Goal: Information Seeking & Learning: Compare options

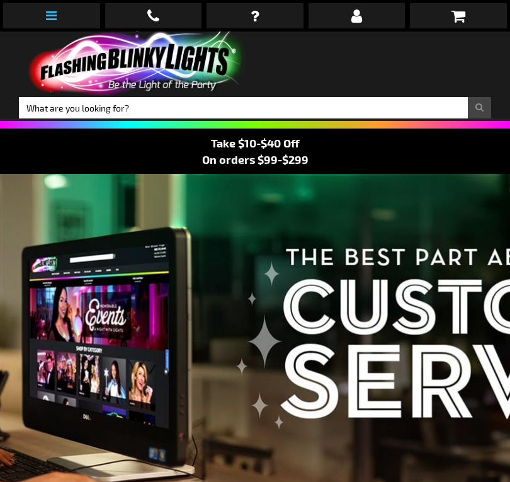
click at [43, 14] on link at bounding box center [51, 15] width 97 height 25
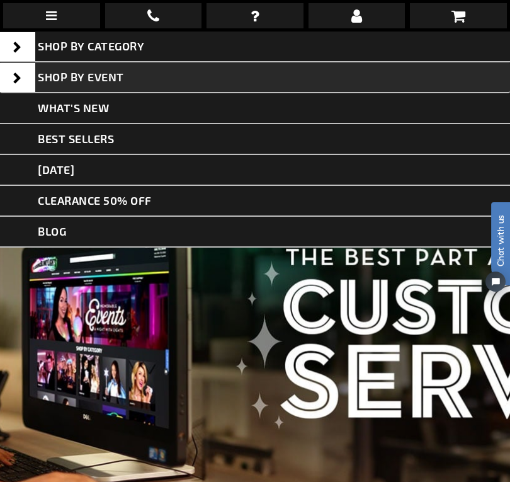
click at [12, 77] on span at bounding box center [17, 77] width 35 height 29
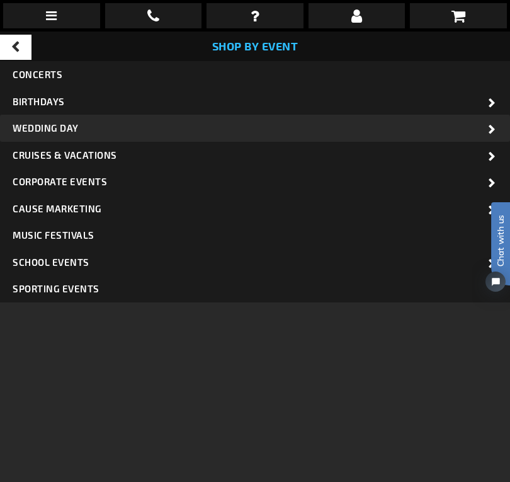
click at [51, 128] on span "Wedding Day" at bounding box center [46, 127] width 66 height 11
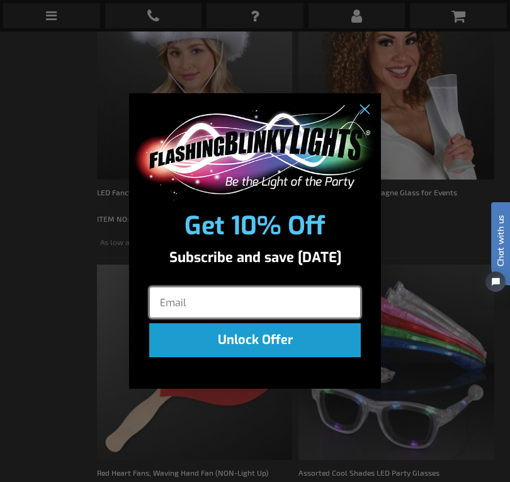
scroll to position [1275, 0]
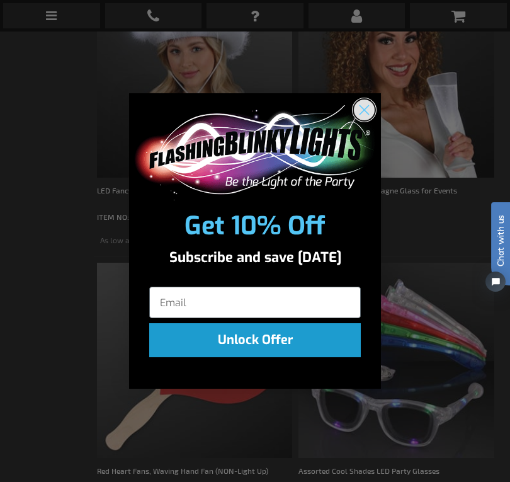
click at [369, 110] on circle "Close dialog" at bounding box center [364, 110] width 21 height 21
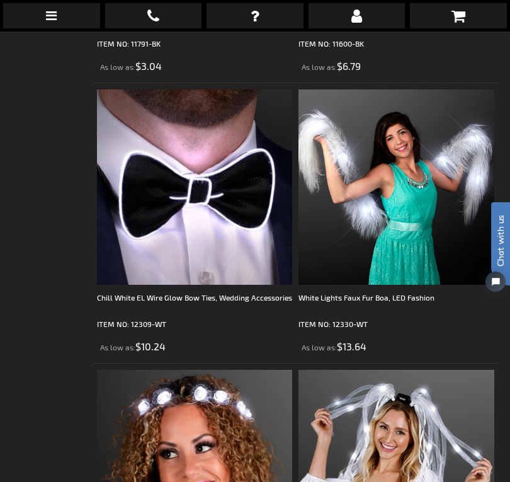
scroll to position [5927, 0]
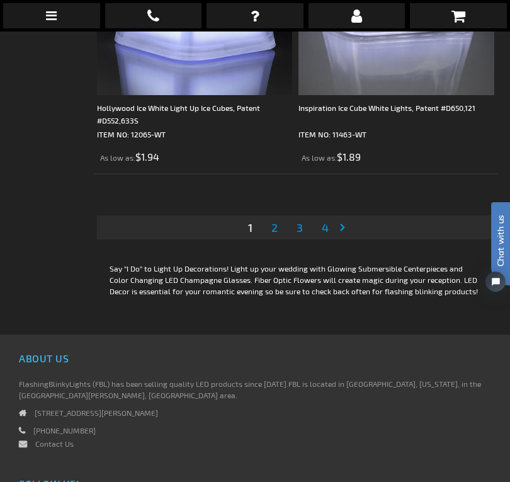
click at [278, 237] on link "Page 2" at bounding box center [274, 227] width 11 height 19
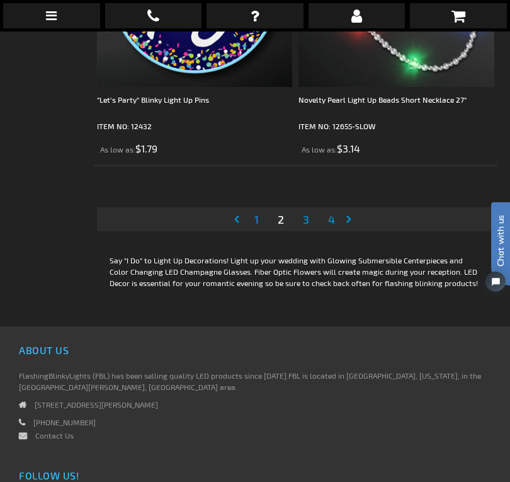
scroll to position [8666, 0]
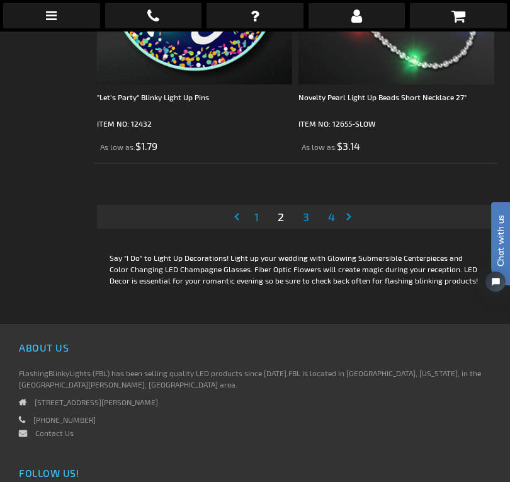
click at [308, 224] on span "3" at bounding box center [306, 217] width 6 height 14
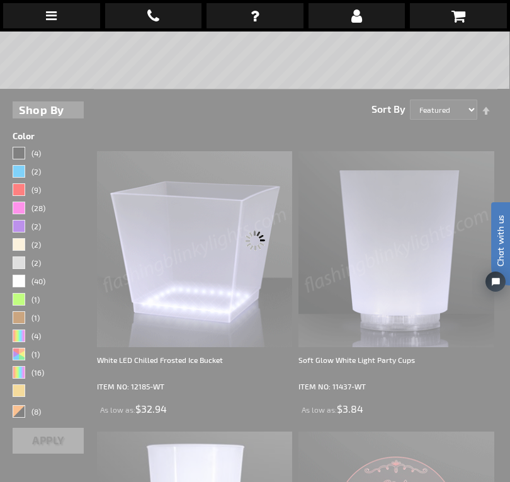
scroll to position [266, 0]
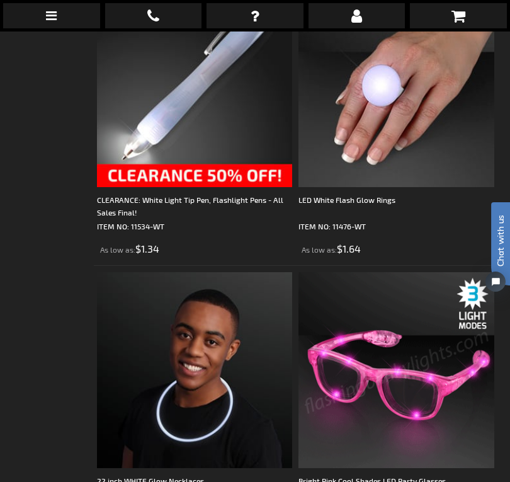
scroll to position [8645, 0]
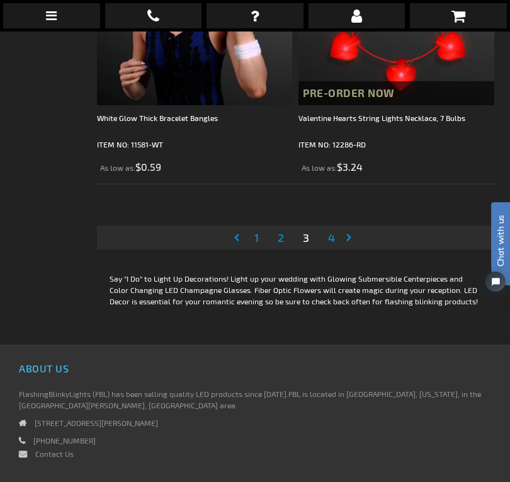
click at [324, 248] on li "Page 4" at bounding box center [331, 237] width 25 height 24
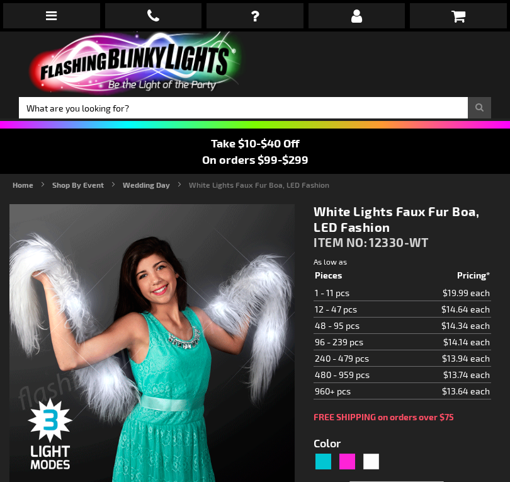
type input "5646"
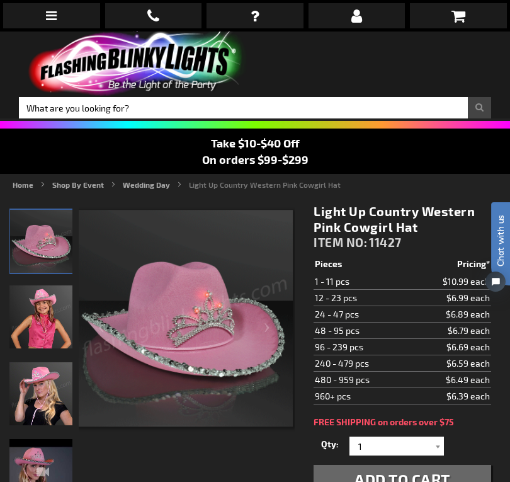
drag, startPoint x: 161, startPoint y: 59, endPoint x: 481, endPoint y: 225, distance: 360.9
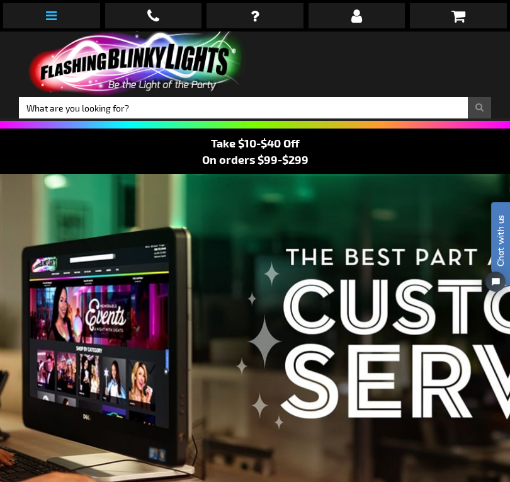
click at [49, 11] on icon at bounding box center [51, 15] width 11 height 13
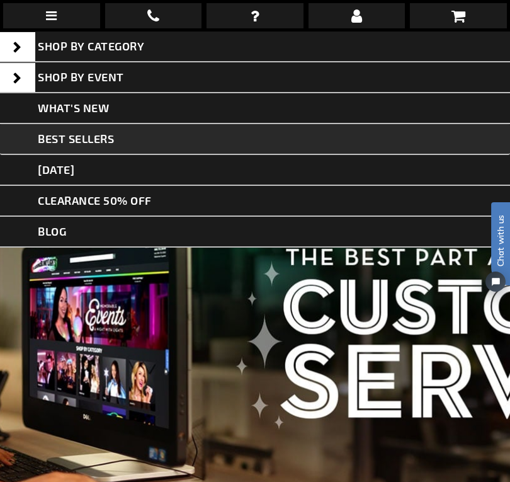
click at [94, 141] on span "Best Sellers" at bounding box center [76, 139] width 76 height 14
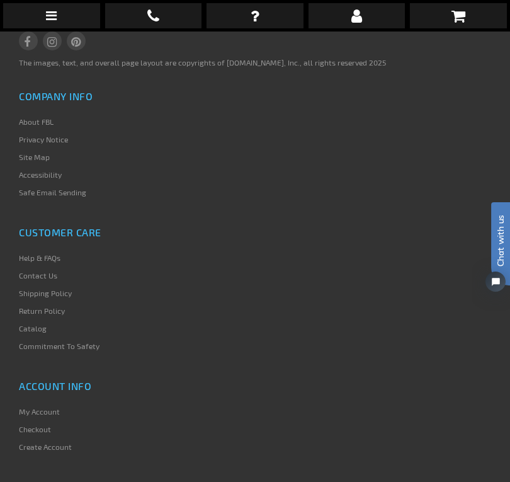
scroll to position [8704, 0]
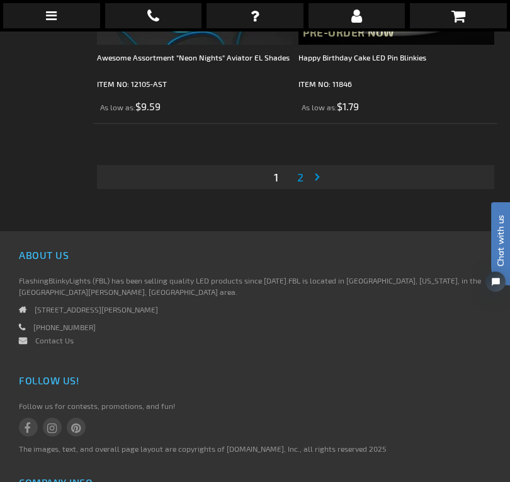
click at [300, 168] on link "Page 2" at bounding box center [300, 177] width 11 height 19
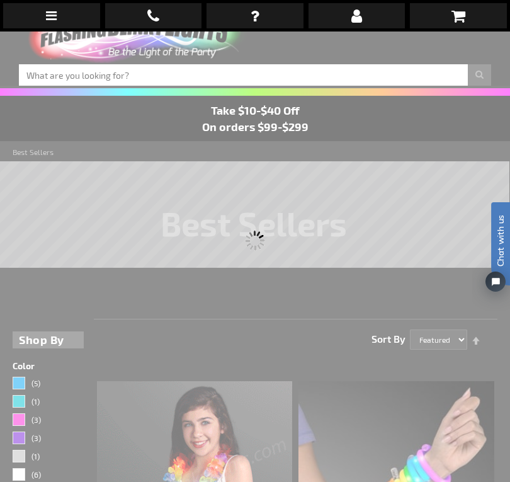
scroll to position [31, 0]
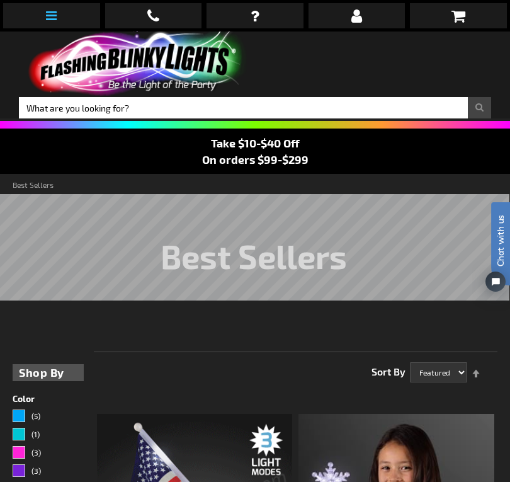
click at [54, 16] on icon at bounding box center [51, 15] width 11 height 13
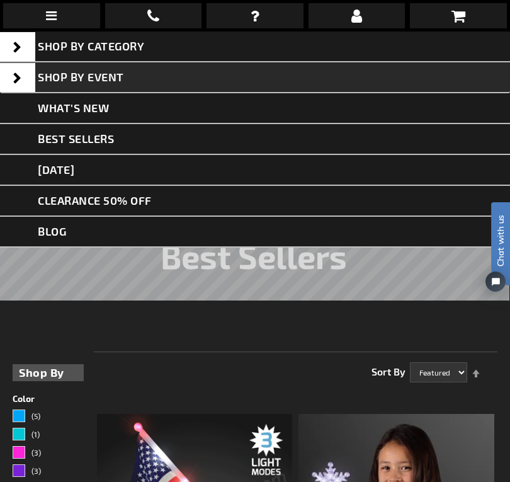
click at [120, 88] on link "Shop By Event" at bounding box center [255, 77] width 510 height 31
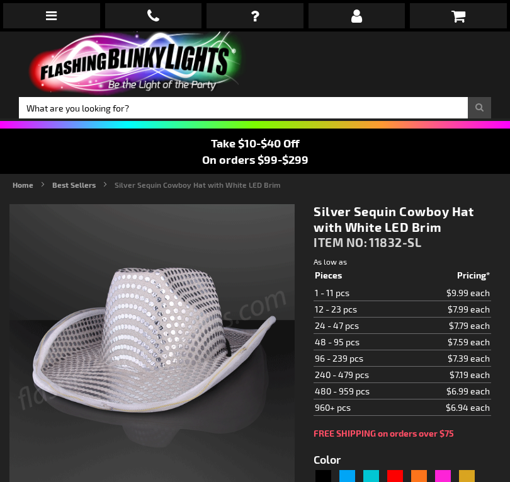
type input "5644"
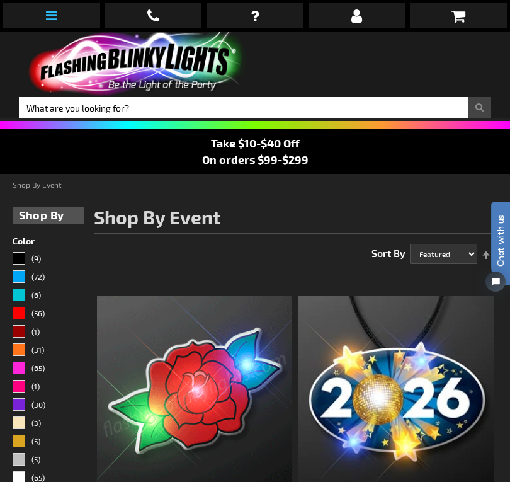
click at [56, 13] on icon at bounding box center [51, 15] width 11 height 13
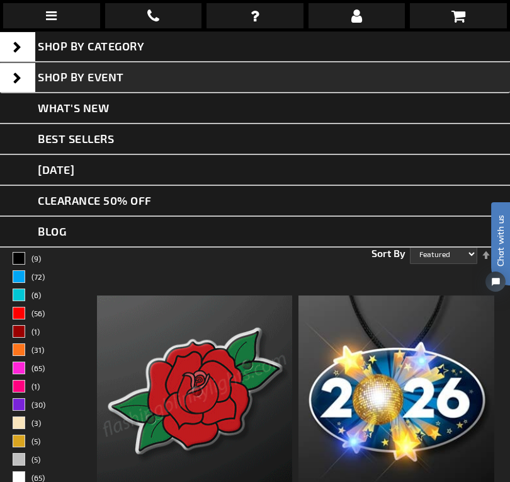
click at [16, 73] on span at bounding box center [17, 77] width 35 height 29
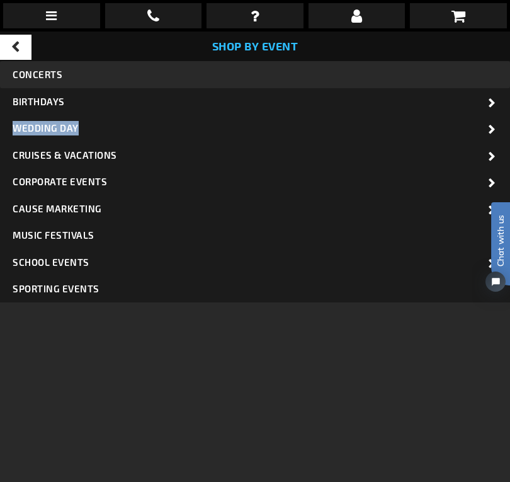
click at [38, 71] on span "Concerts" at bounding box center [38, 74] width 50 height 11
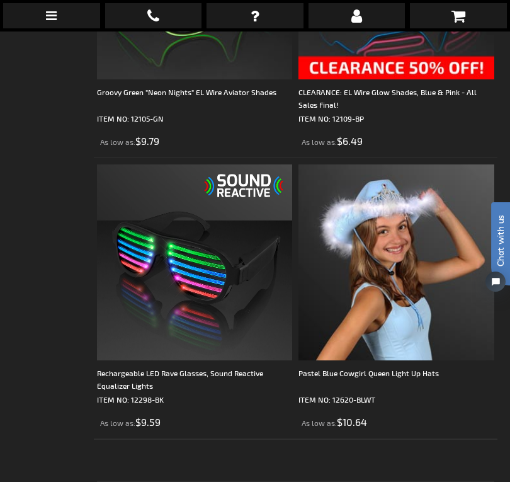
scroll to position [8428, 0]
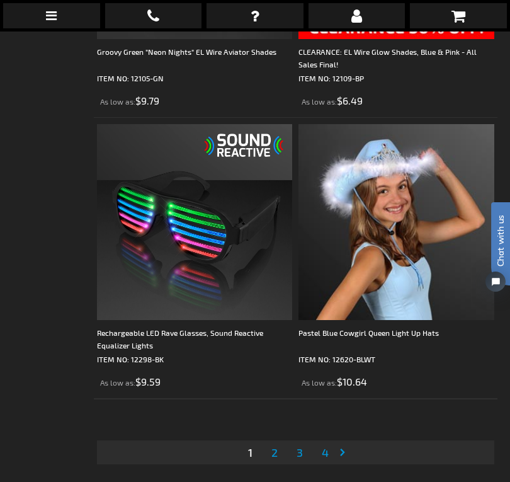
click at [274, 445] on span "2" at bounding box center [274, 452] width 6 height 14
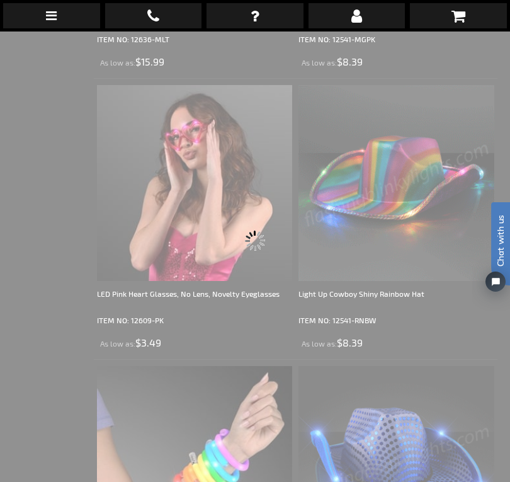
scroll to position [31, 0]
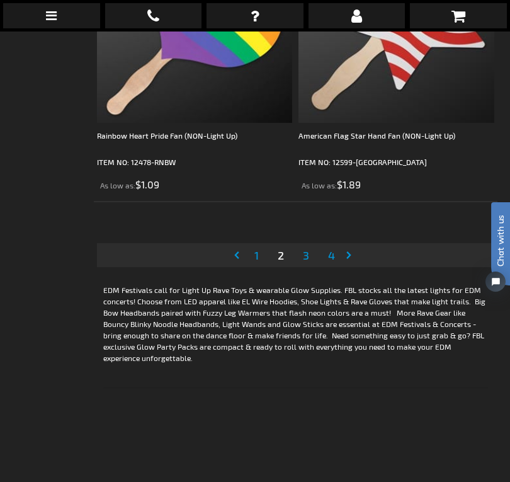
click at [306, 248] on span "3" at bounding box center [306, 255] width 6 height 14
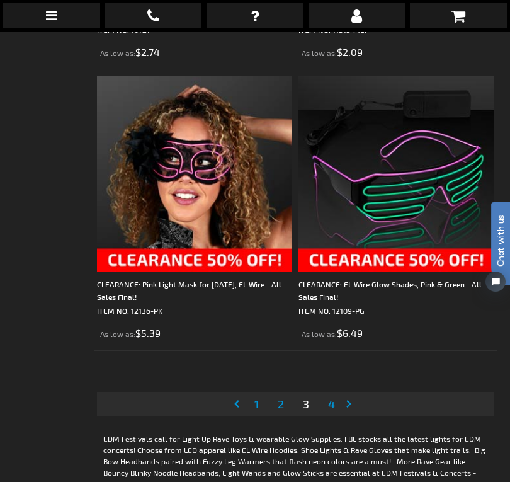
click at [334, 397] on span "4" at bounding box center [331, 404] width 7 height 14
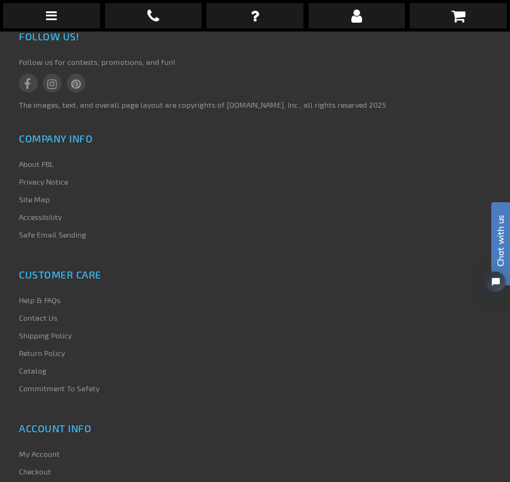
scroll to position [8906, 1]
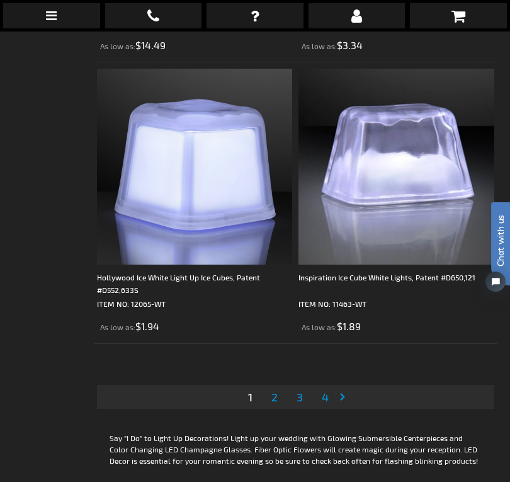
click at [277, 401] on span "2" at bounding box center [274, 397] width 6 height 14
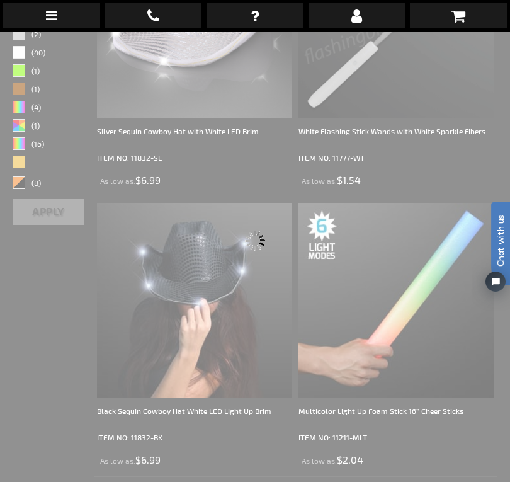
scroll to position [31, 0]
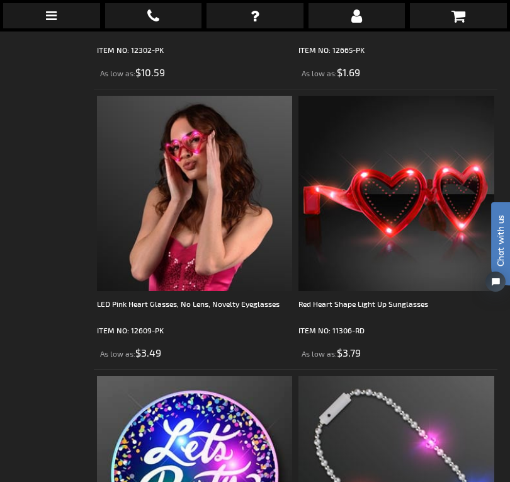
scroll to position [8516, 0]
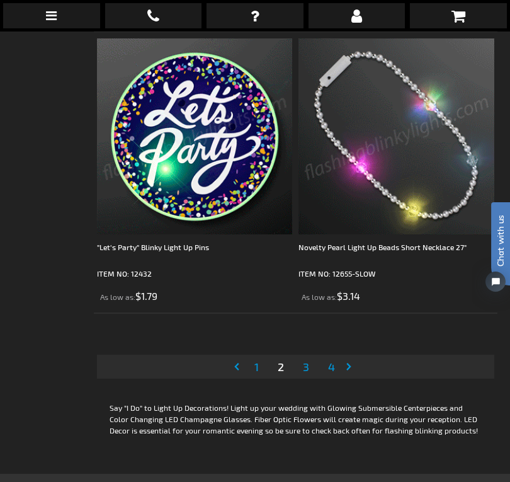
click at [308, 373] on span "3" at bounding box center [306, 367] width 6 height 14
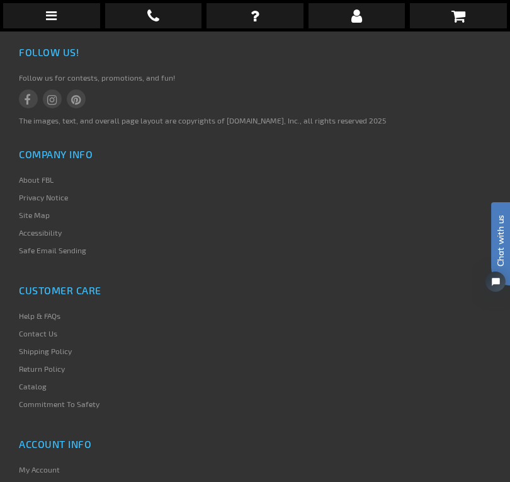
scroll to position [8835, 0]
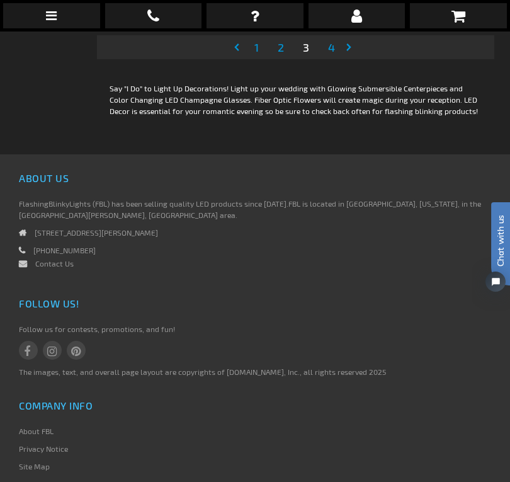
click at [328, 54] on link "Page 4" at bounding box center [332, 47] width 12 height 19
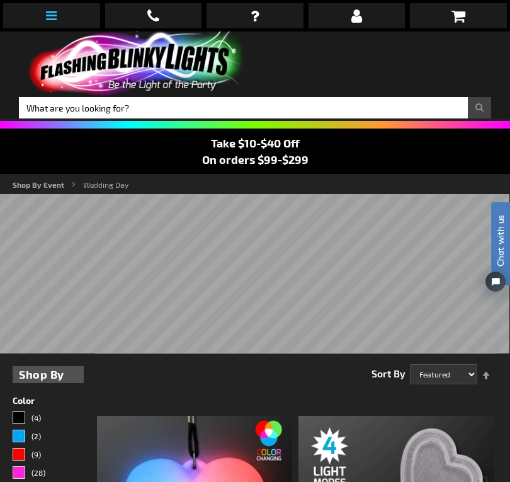
click at [57, 23] on link at bounding box center [51, 15] width 97 height 25
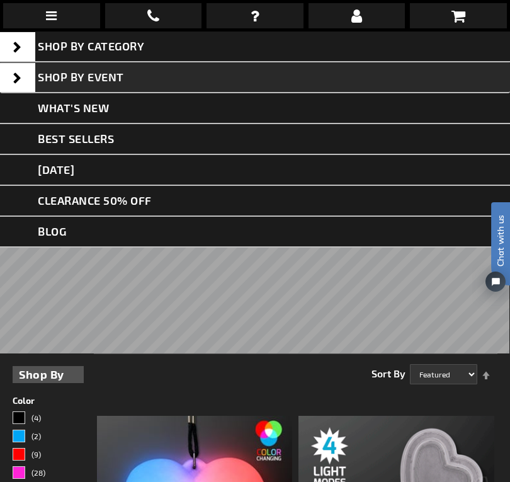
click at [20, 78] on span at bounding box center [17, 77] width 35 height 29
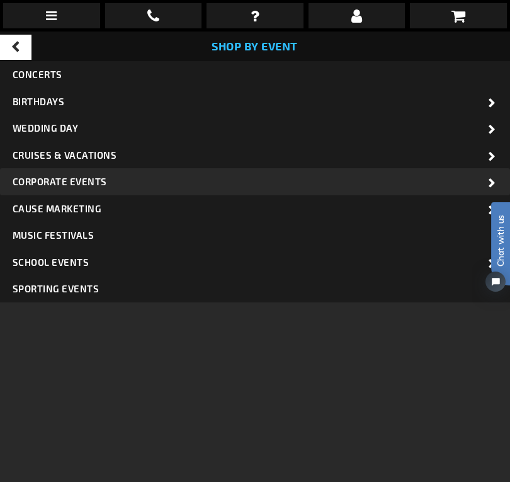
click at [88, 178] on span "Corporate Events" at bounding box center [60, 181] width 94 height 11
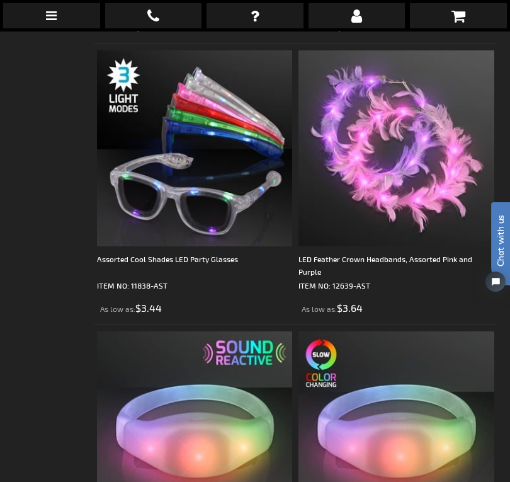
scroll to position [1750, 0]
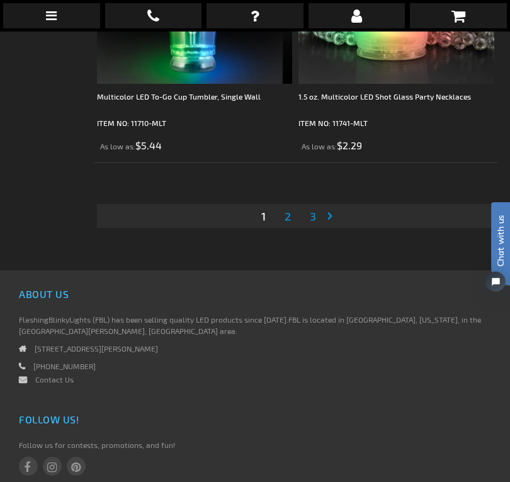
click at [291, 207] on link "Page 2" at bounding box center [287, 216] width 11 height 19
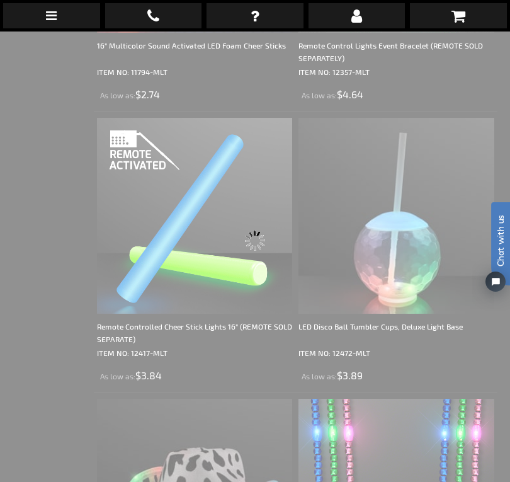
scroll to position [31, 0]
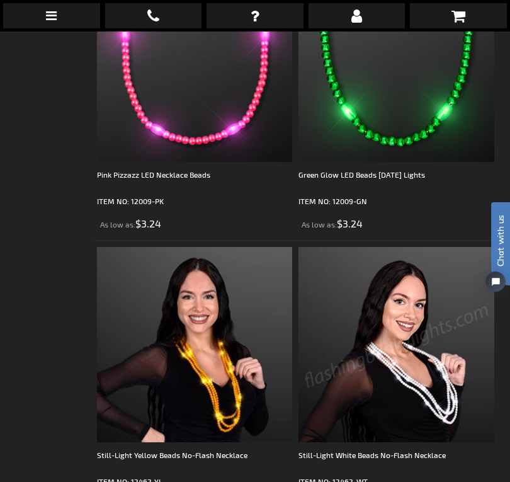
scroll to position [8385, 0]
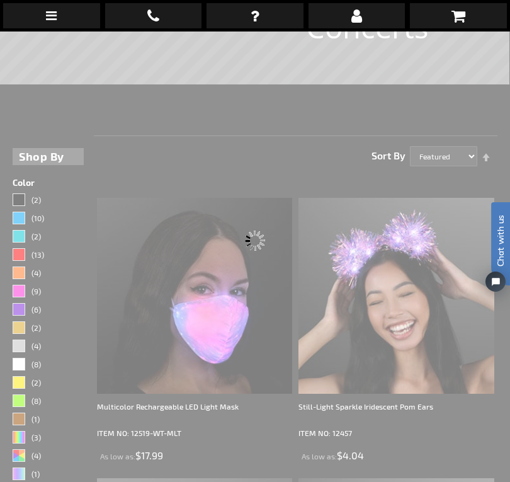
scroll to position [31, 0]
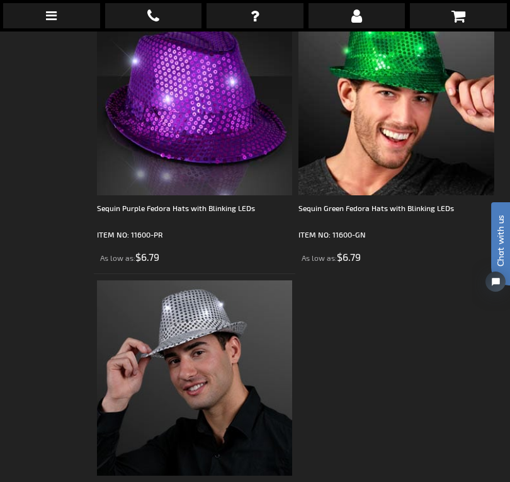
scroll to position [1706, 0]
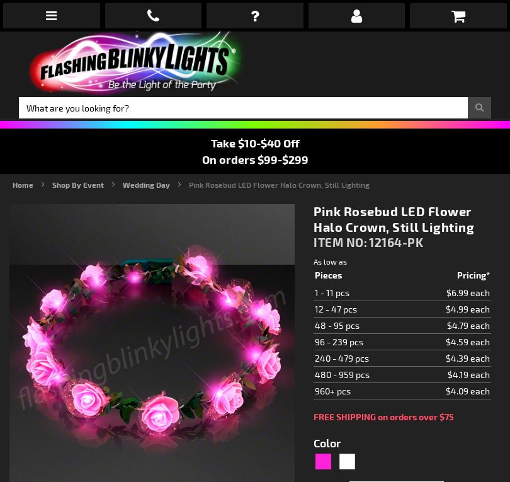
type input "5639"
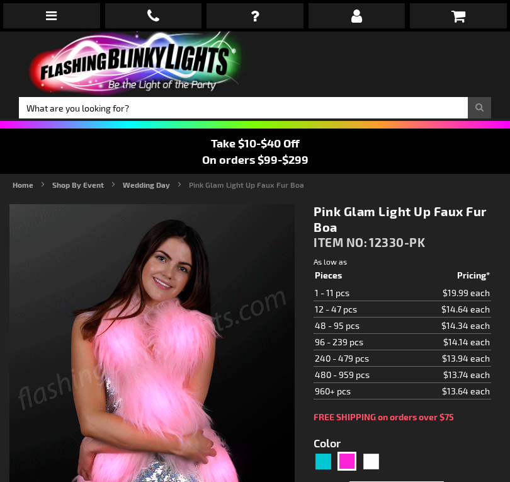
type input "5639"
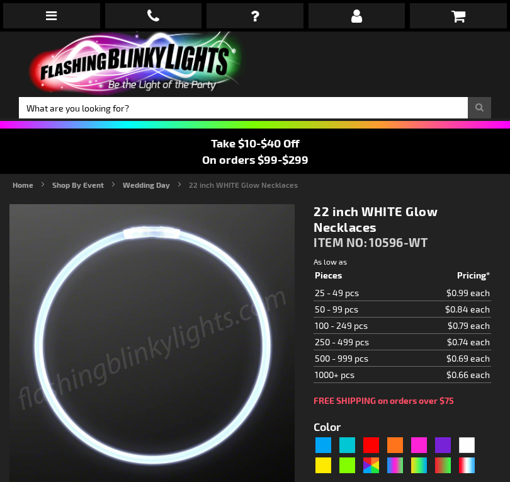
type input "5646"
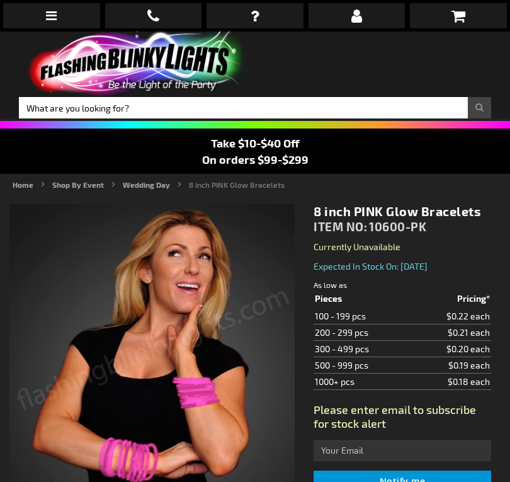
type input "5639"
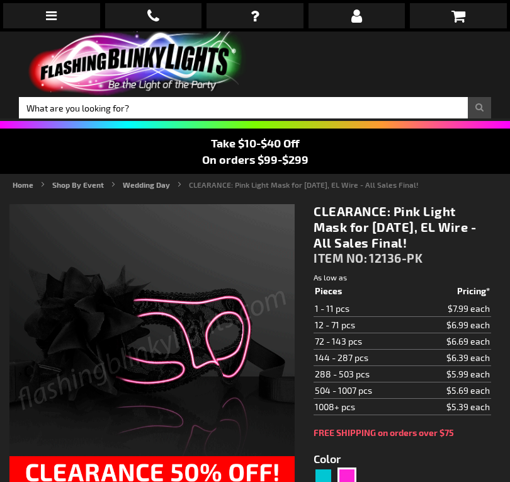
type input "5639"
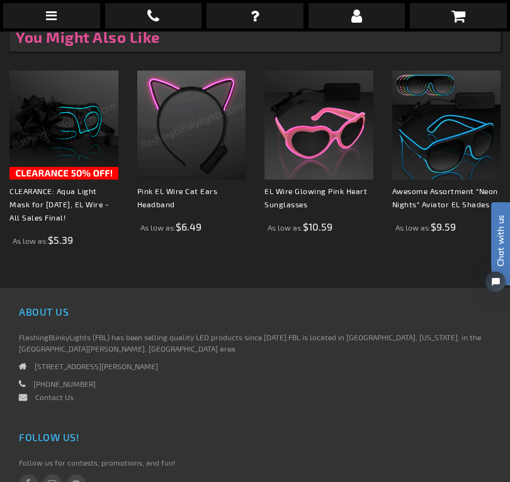
scroll to position [1237, 0]
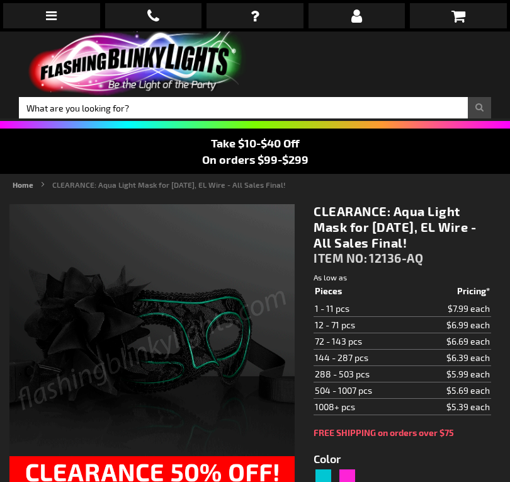
type input "5653"
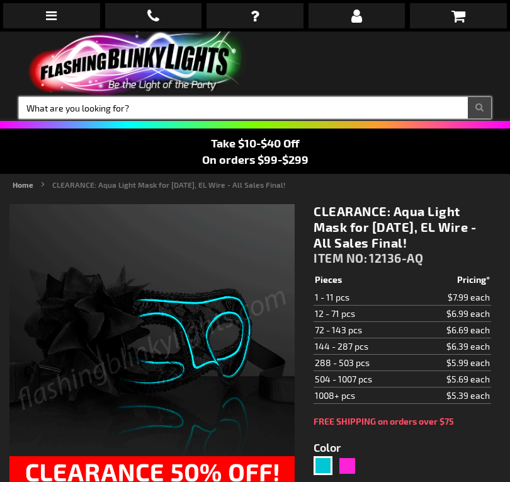
click at [282, 106] on input "Search" at bounding box center [255, 107] width 472 height 21
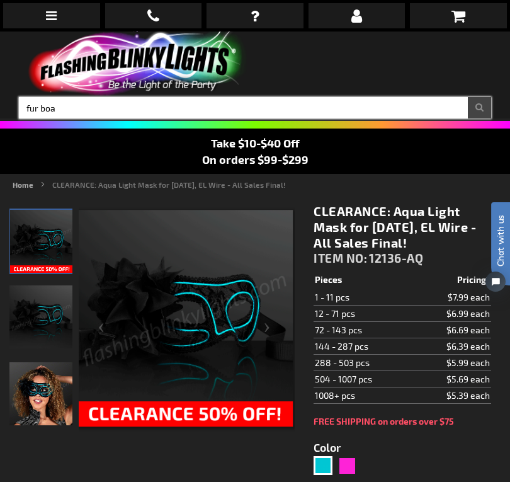
type input "fur boa"
click at [479, 108] on button "Search" at bounding box center [479, 107] width 23 height 21
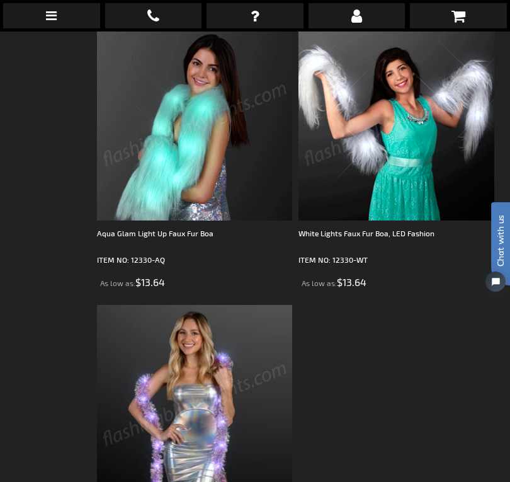
scroll to position [528, 0]
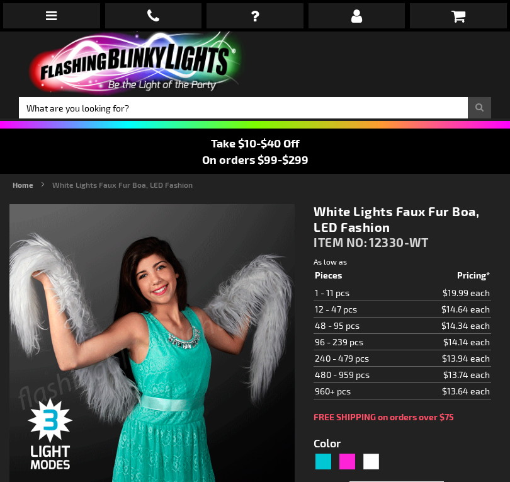
type input "5646"
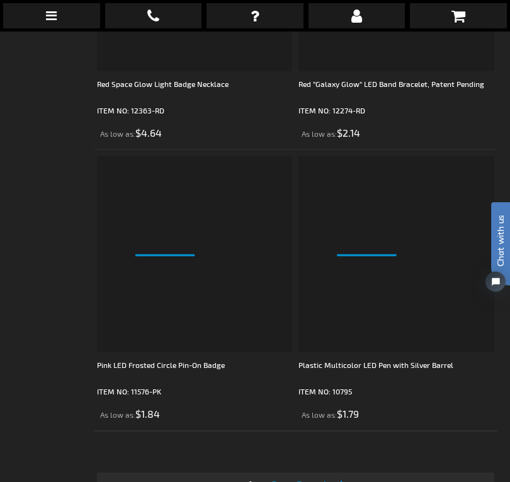
scroll to position [8399, 1]
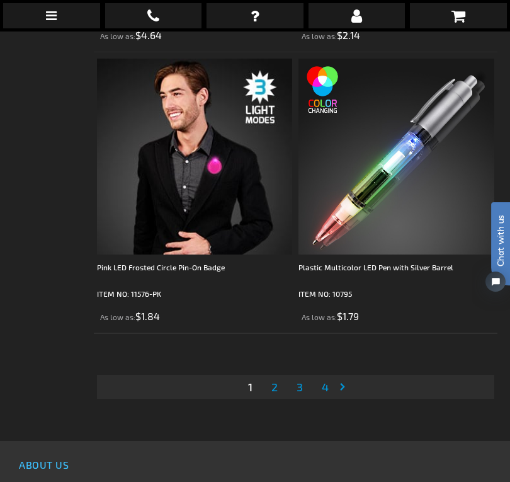
click at [278, 382] on link "Page 2" at bounding box center [274, 386] width 11 height 19
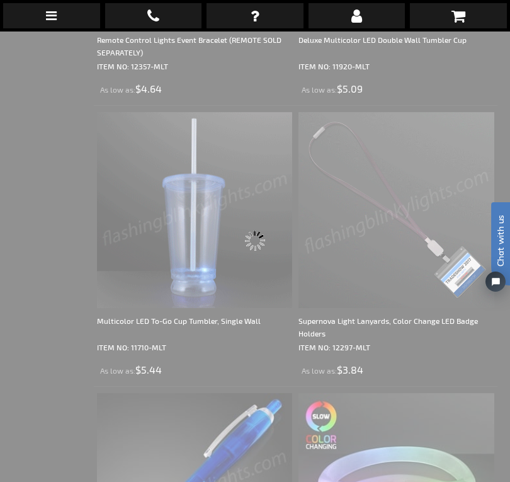
scroll to position [31, 0]
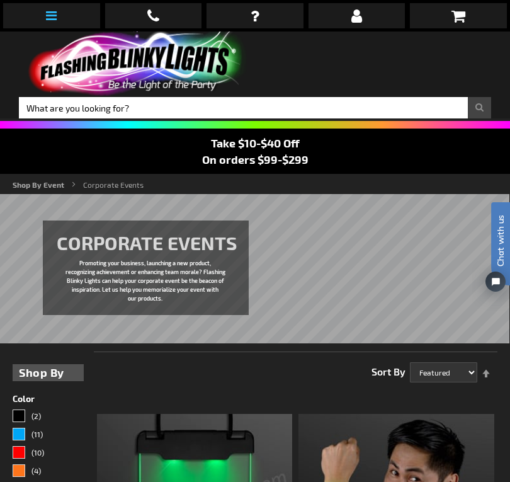
click at [48, 14] on icon at bounding box center [51, 15] width 11 height 13
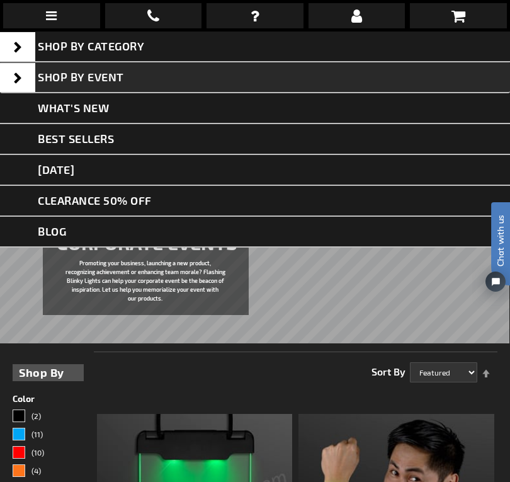
click at [11, 79] on span at bounding box center [17, 77] width 35 height 29
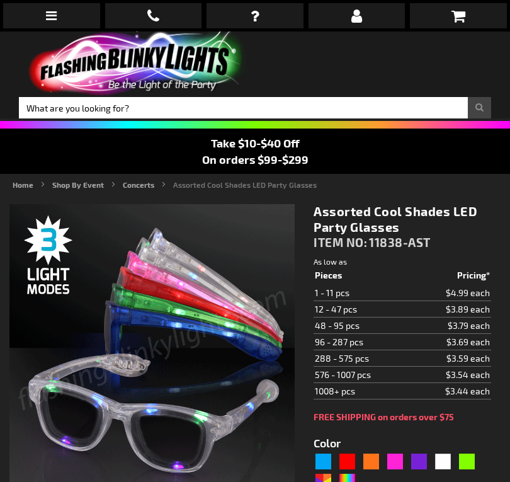
type input "5630"
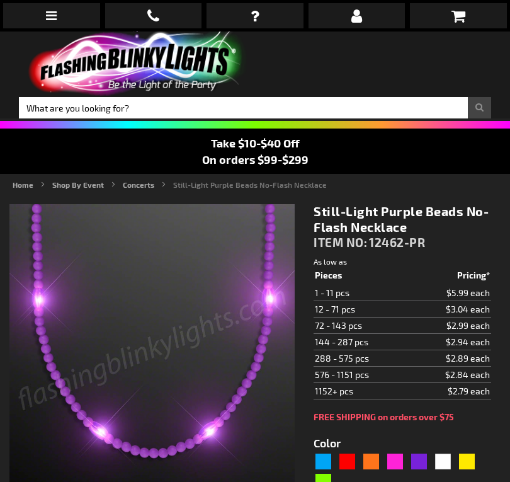
type input "5640"
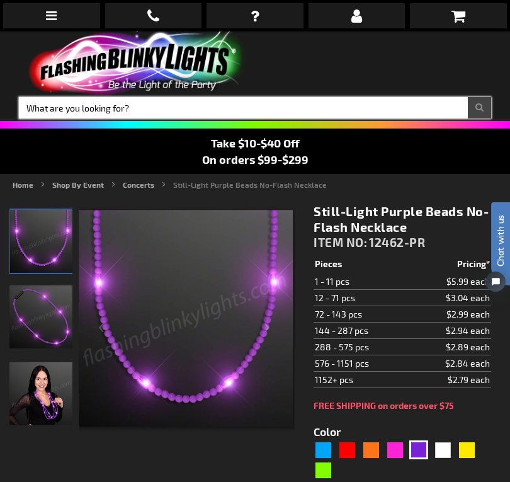
click at [305, 108] on input "Search" at bounding box center [255, 107] width 472 height 21
type input "flash necklace"
click at [479, 108] on button "Search" at bounding box center [479, 107] width 23 height 21
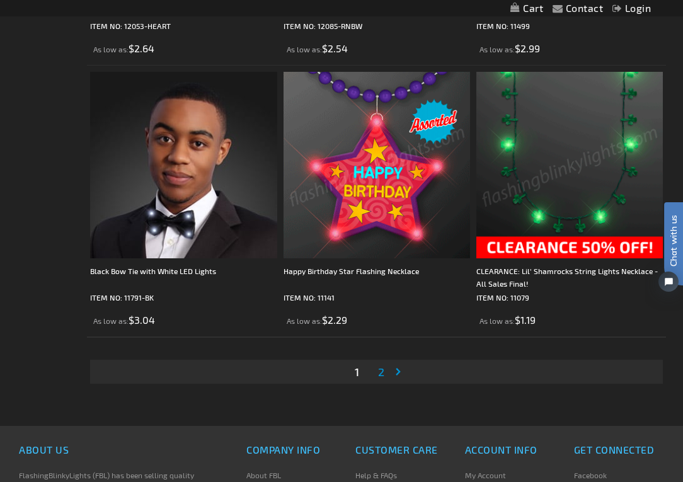
scroll to position [5622, 0]
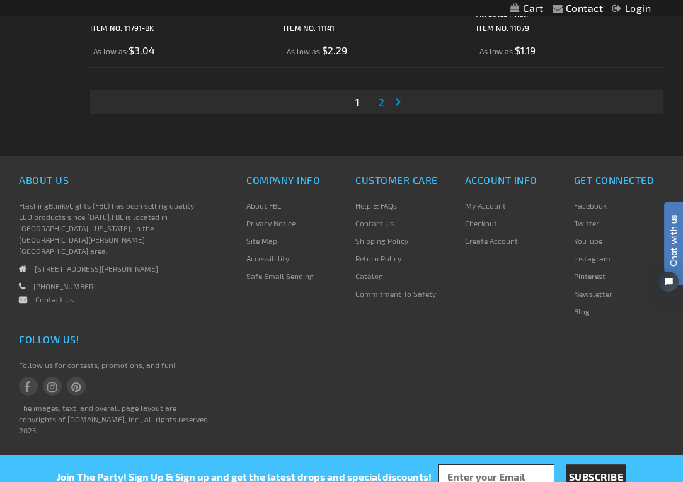
click at [382, 102] on span "2" at bounding box center [381, 102] width 6 height 14
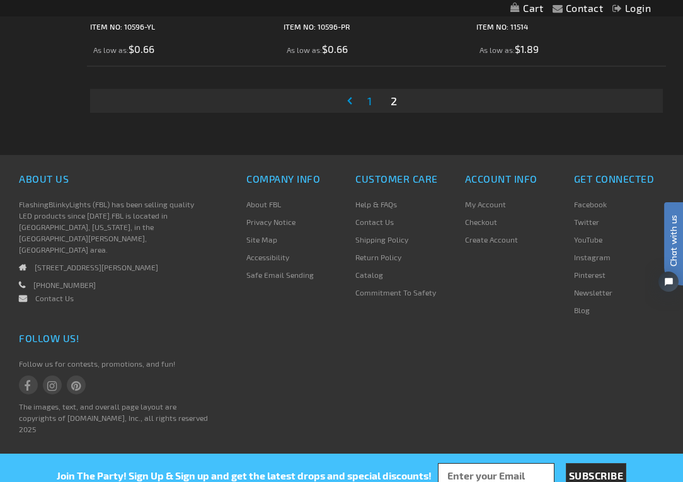
scroll to position [2148, 0]
